Goal: Task Accomplishment & Management: Manage account settings

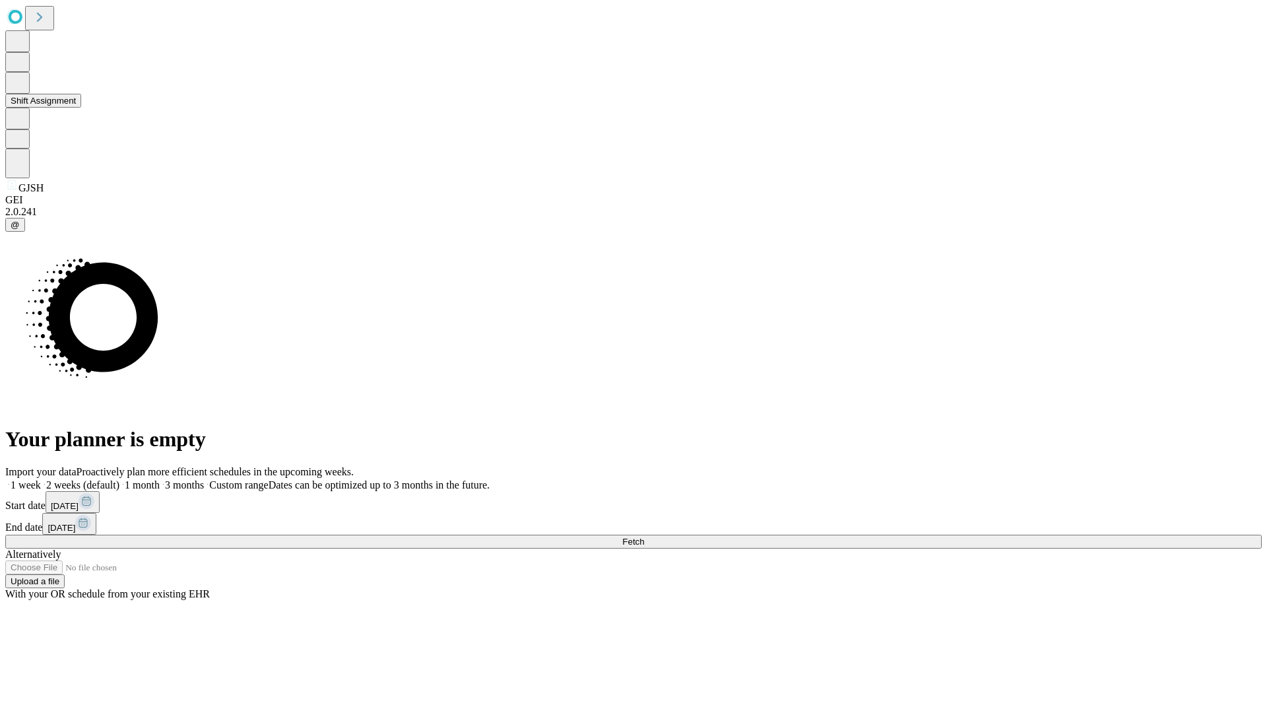
click at [81, 108] on button "Shift Assignment" at bounding box center [43, 101] width 76 height 14
